Goal: Check status

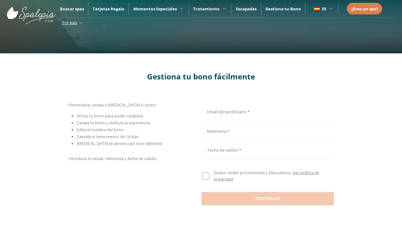
click at [266, 111] on input "Email del beneficiario *" at bounding box center [267, 110] width 130 height 11
type input "**********"
click at [266, 131] on input "Email del beneficiario *" at bounding box center [267, 130] width 130 height 11
type input "**********"
click at [267, 150] on div at bounding box center [268, 150] width 132 height 15
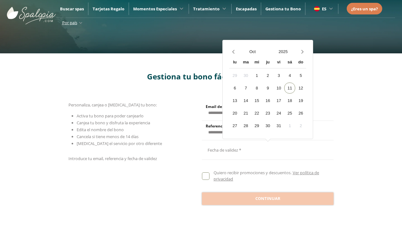
click at [252, 51] on button "Oct" at bounding box center [252, 51] width 31 height 11
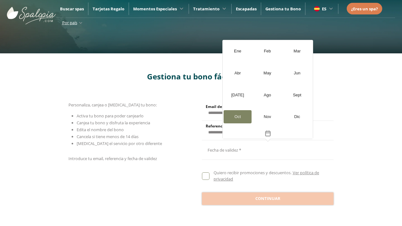
click at [237, 95] on div "[DATE]" at bounding box center [237, 95] width 28 height 13
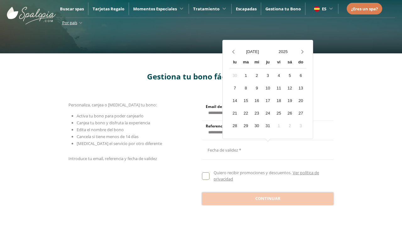
click at [283, 51] on button "2025" at bounding box center [283, 51] width 31 height 11
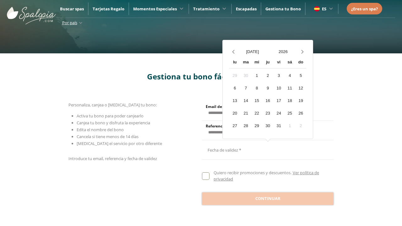
scroll to position [578, 0]
click at [234, 113] on div "20" at bounding box center [234, 113] width 11 height 11
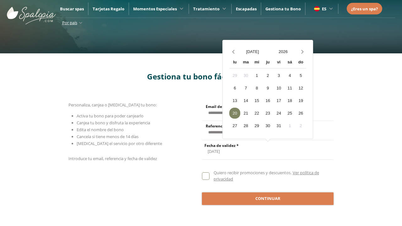
click at [267, 198] on span "Continuar" at bounding box center [267, 199] width 25 height 6
